Goal: Task Accomplishment & Management: Manage account settings

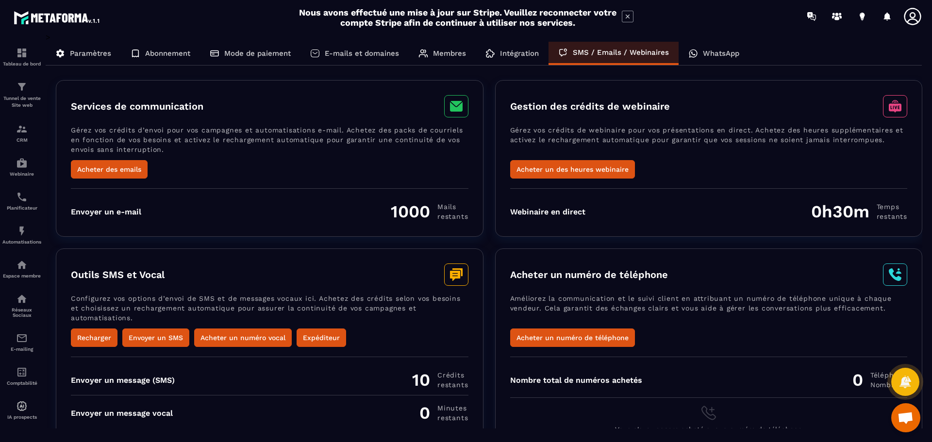
click at [80, 51] on p "Paramètres" at bounding box center [90, 53] width 41 height 9
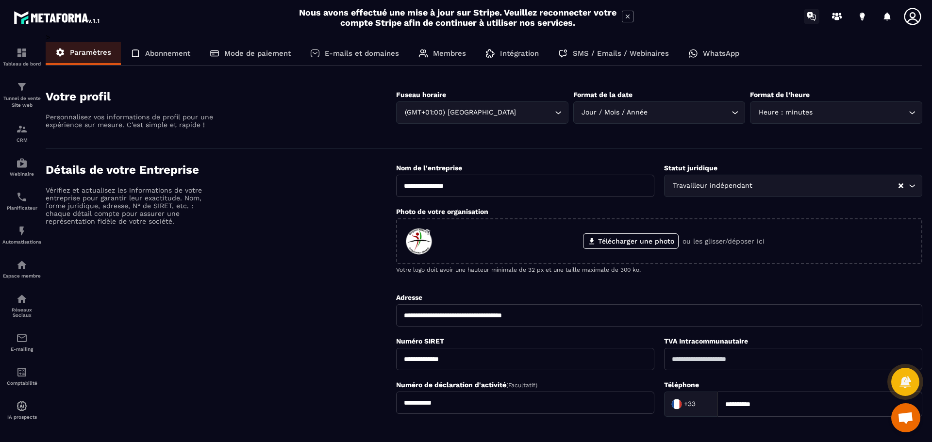
click at [810, 16] on icon at bounding box center [809, 15] width 5 height 6
click at [839, 16] on icon at bounding box center [837, 17] width 16 height 16
click at [860, 17] on icon at bounding box center [861, 15] width 5 height 6
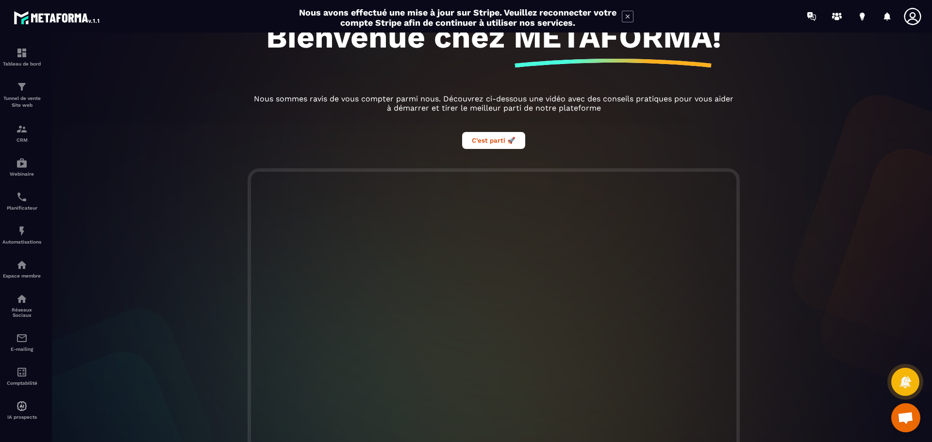
scroll to position [182, 0]
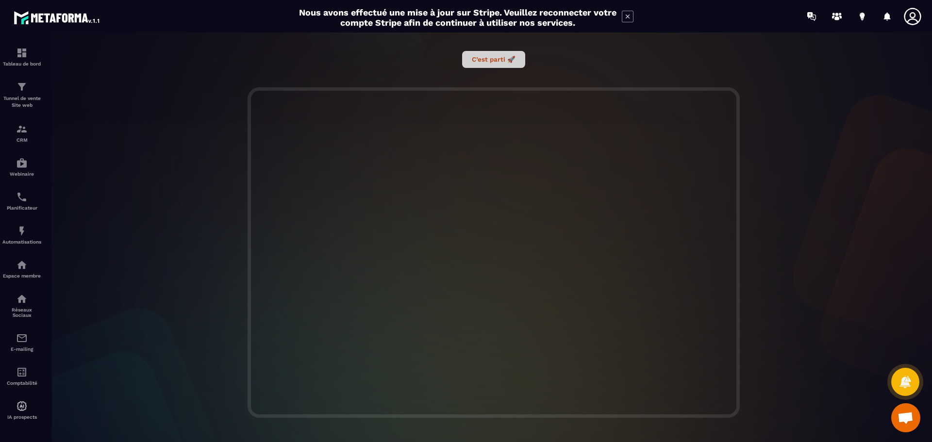
click at [486, 63] on button "C’est parti 🚀" at bounding box center [493, 59] width 63 height 17
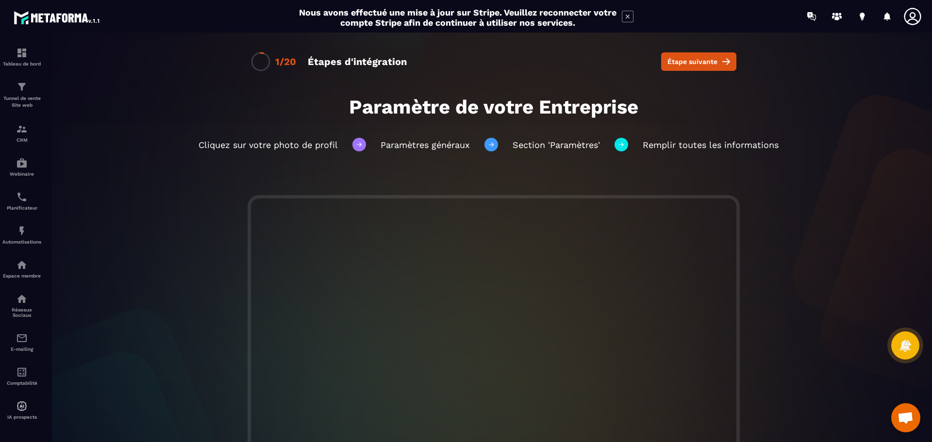
click at [916, 13] on icon at bounding box center [912, 16] width 19 height 19
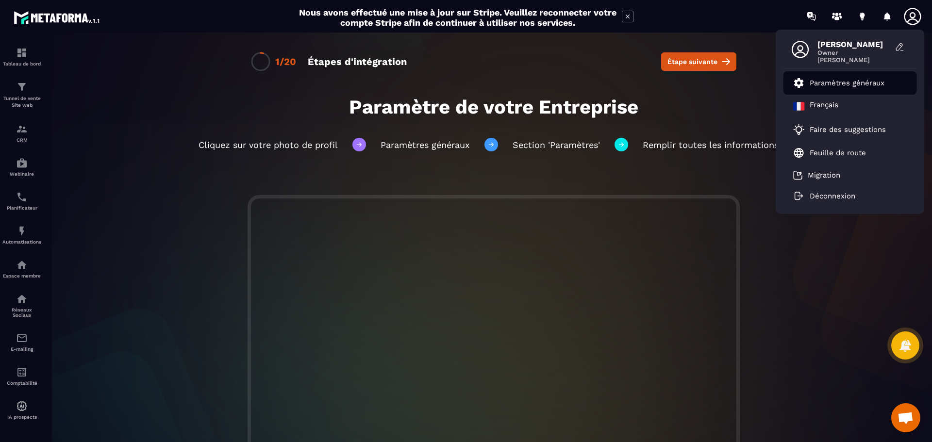
click at [850, 84] on p "Paramètres généraux" at bounding box center [846, 83] width 75 height 9
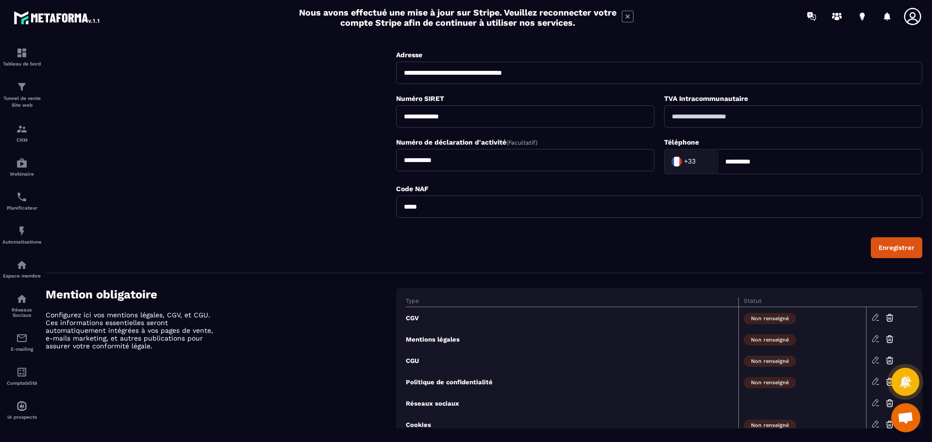
scroll to position [274, 0]
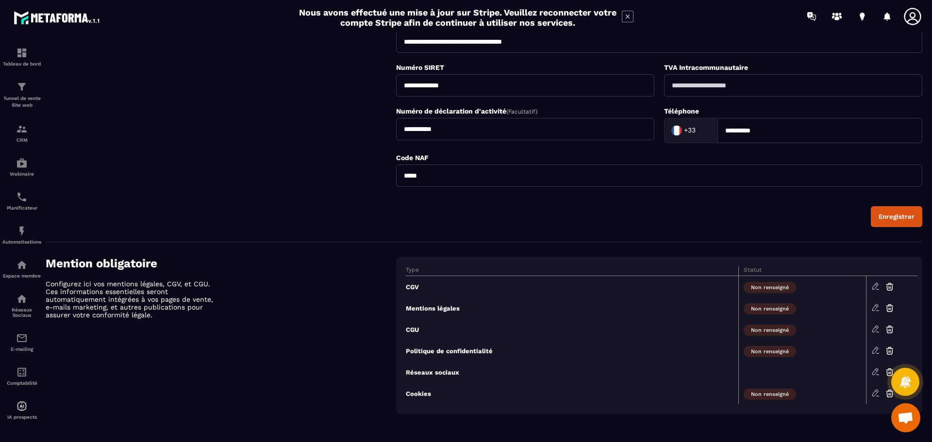
click at [896, 218] on div "Enregistrer" at bounding box center [896, 216] width 36 height 7
